Goal: Transaction & Acquisition: Subscribe to service/newsletter

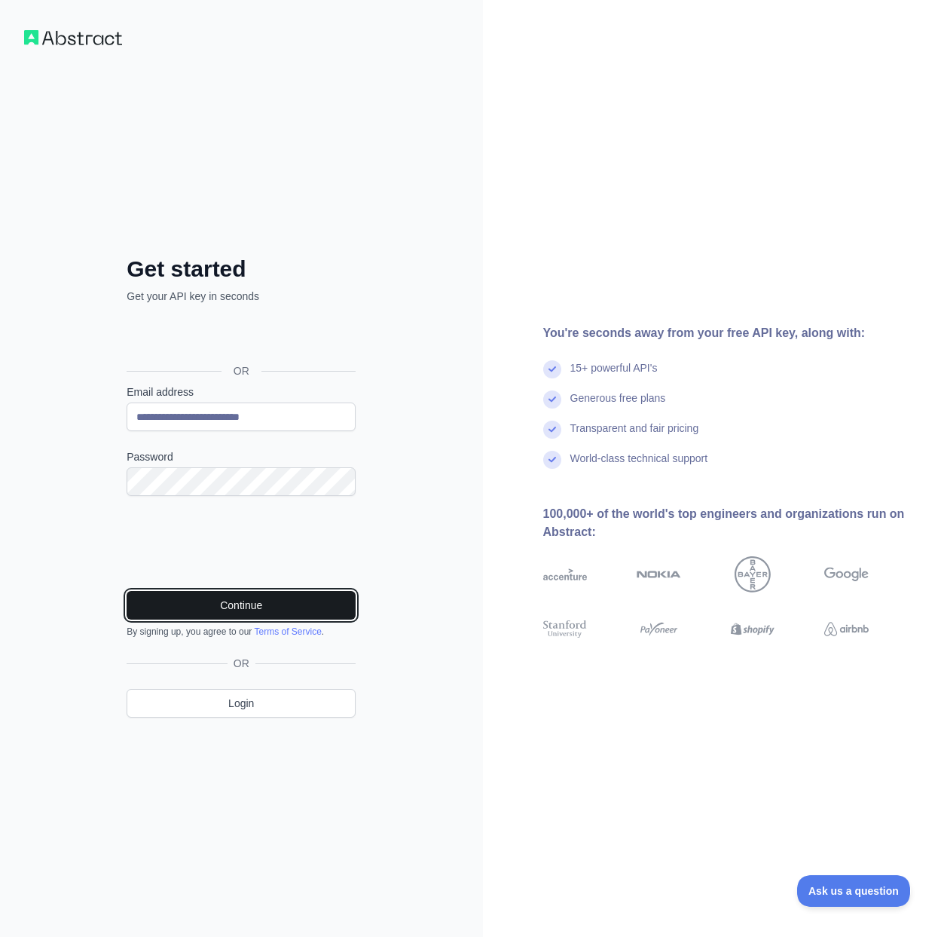
click at [304, 604] on button "Continue" at bounding box center [241, 605] width 229 height 29
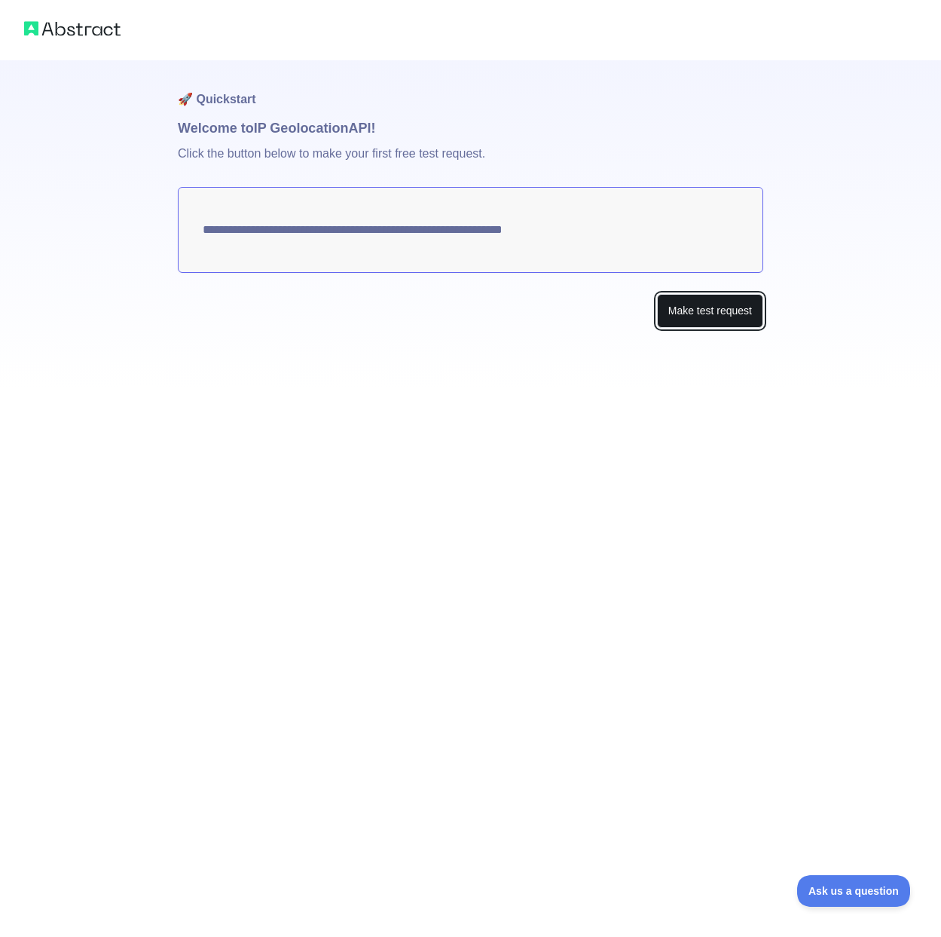
drag, startPoint x: 442, startPoint y: 423, endPoint x: 697, endPoint y: 315, distance: 277.3
click at [697, 315] on button "Make test request" at bounding box center [710, 311] width 106 height 34
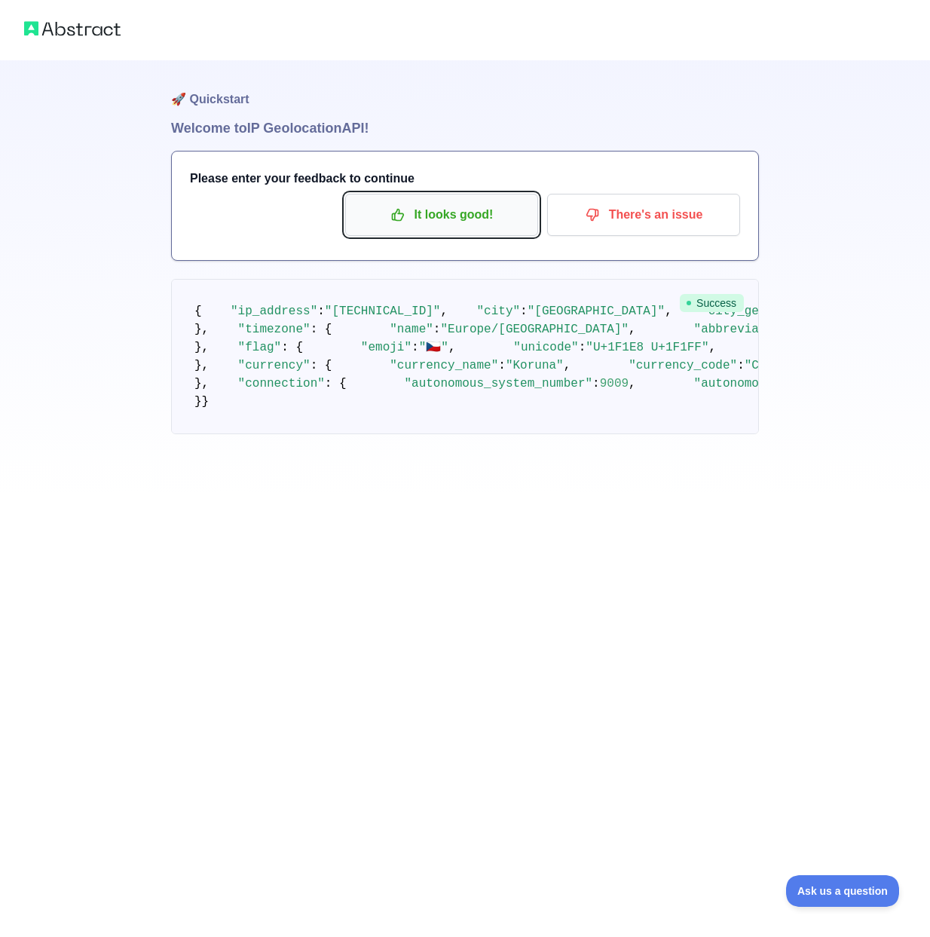
click at [427, 212] on p "It looks good!" at bounding box center [441, 215] width 170 height 26
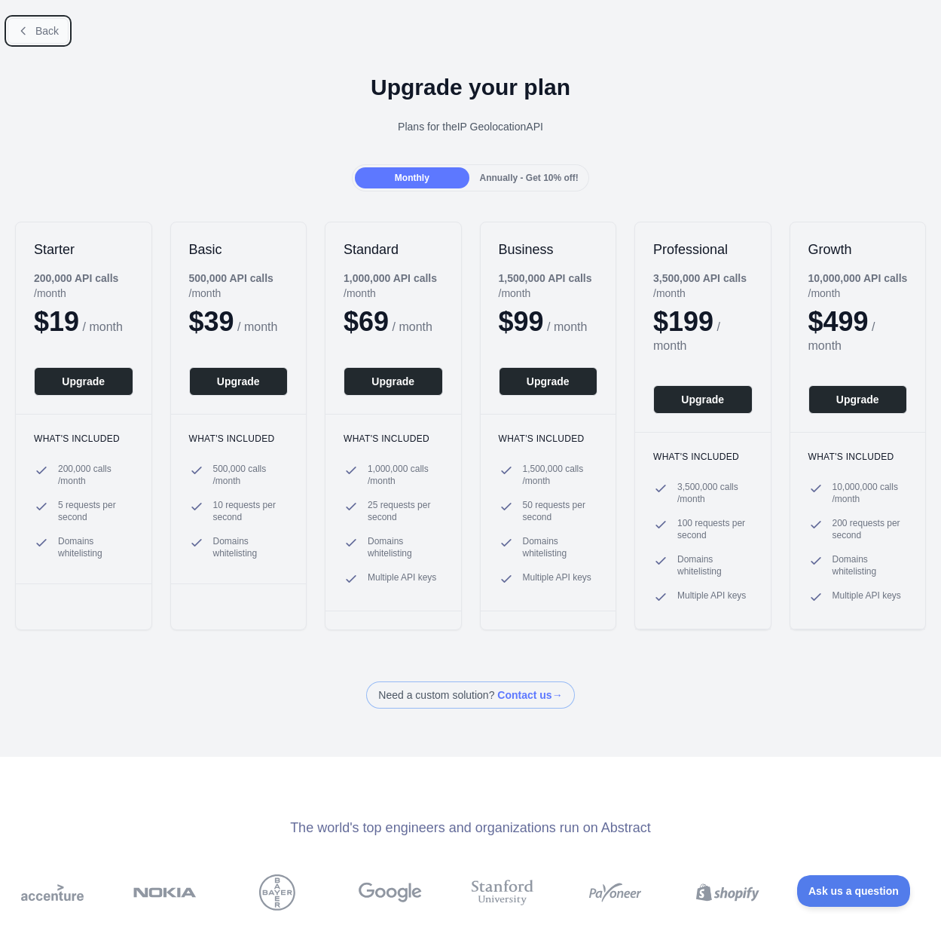
click at [31, 34] on button "Back" at bounding box center [38, 31] width 61 height 26
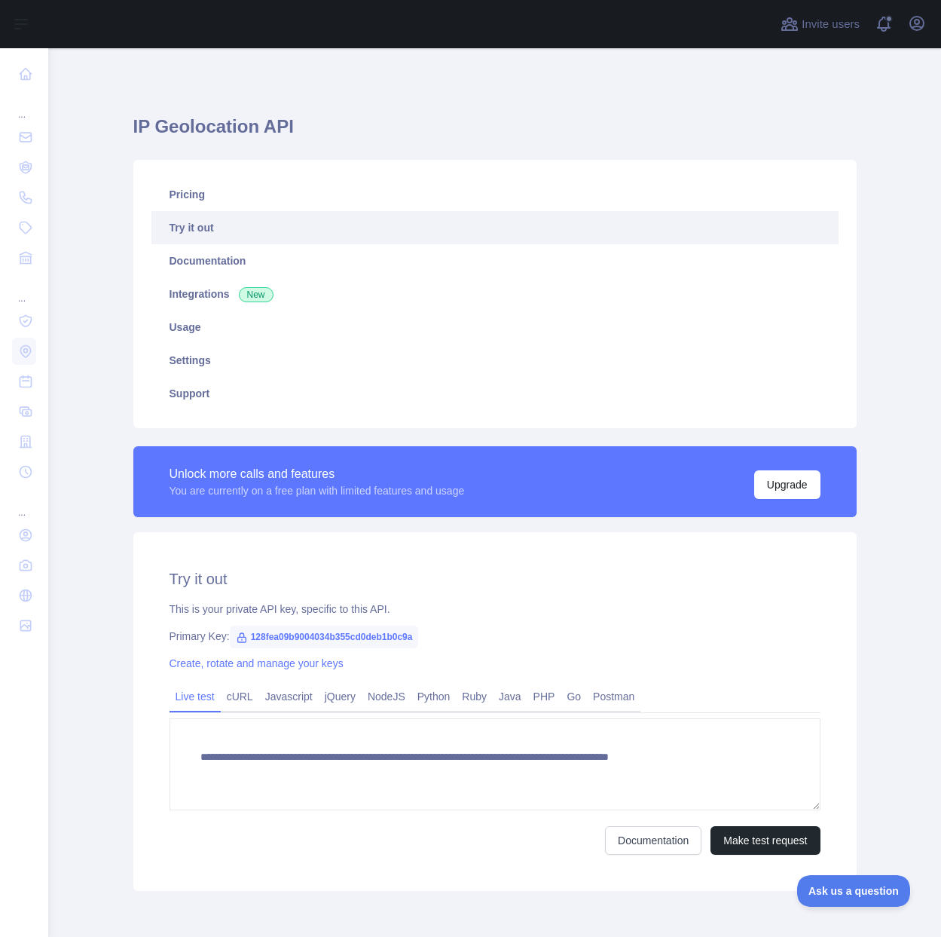
click at [390, 642] on span "128fea09b9004034b355cd0deb1b0c9a" at bounding box center [324, 636] width 189 height 23
copy span "128fea09b9004034b355cd0deb1b0c9a"
